Goal: Information Seeking & Learning: Find specific fact

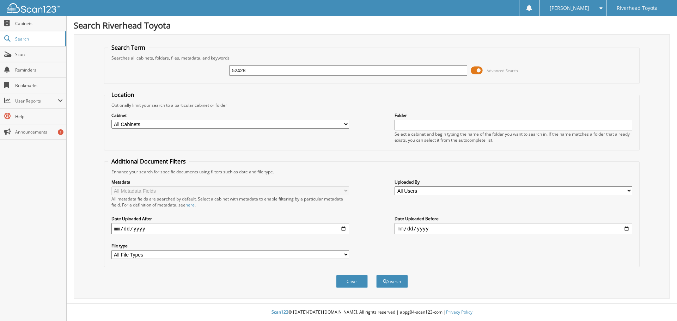
type input "52428"
click at [489, 70] on span "Advanced Search" at bounding box center [502, 70] width 31 height 5
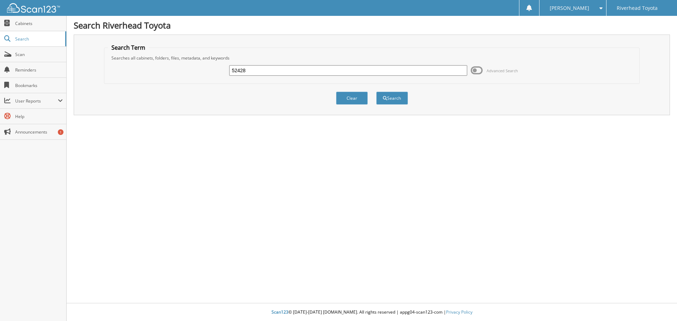
click at [371, 96] on div "Clear Search" at bounding box center [372, 98] width 536 height 29
click at [375, 96] on div "Clear Search" at bounding box center [372, 98] width 536 height 29
click at [378, 97] on button "Search" at bounding box center [392, 98] width 32 height 13
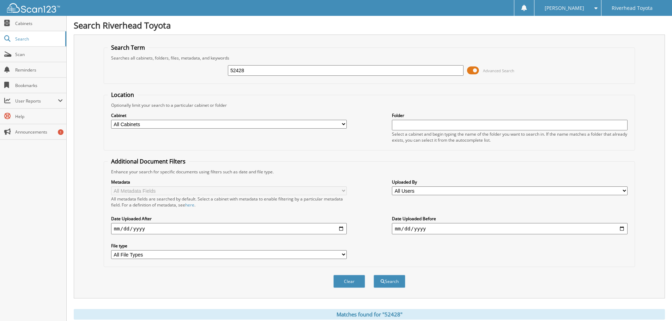
click at [476, 70] on span at bounding box center [473, 70] width 12 height 11
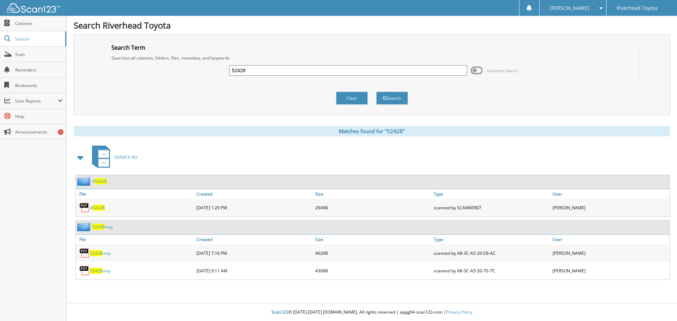
click at [103, 255] on link "52428 may" at bounding box center [100, 254] width 21 height 6
